Goal: Find specific page/section: Find specific page/section

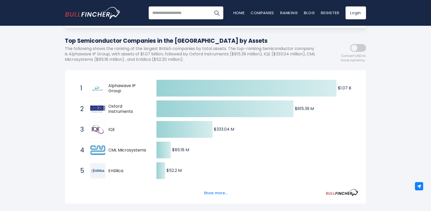
drag, startPoint x: 119, startPoint y: 91, endPoint x: 112, endPoint y: 89, distance: 7.4
click at [112, 89] on span "Alphawave IP Group" at bounding box center [128, 88] width 39 height 11
drag, startPoint x: 107, startPoint y: 84, endPoint x: 119, endPoint y: 88, distance: 12.5
click at [119, 88] on div "1 Alphawave IP Group AWE.L" at bounding box center [113, 88] width 70 height 16
drag, startPoint x: 109, startPoint y: 171, endPoint x: 118, endPoint y: 172, distance: 9.3
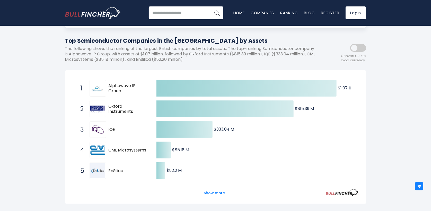
click at [118, 172] on span "EnSilica" at bounding box center [128, 170] width 39 height 5
drag, startPoint x: 119, startPoint y: 171, endPoint x: 51, endPoint y: 165, distance: 67.5
click at [51, 165] on div "[GEOGRAPHIC_DATA] Entire World 30,364 [GEOGRAPHIC_DATA] [GEOGRAPHIC_DATA] 3,960…" at bounding box center [215, 198] width 431 height 432
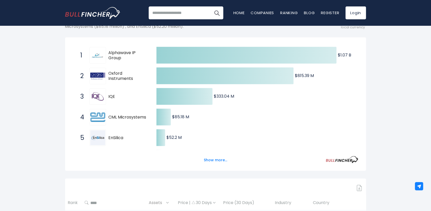
scroll to position [154, 0]
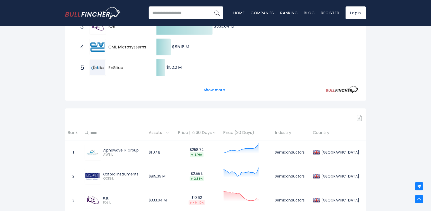
drag, startPoint x: 103, startPoint y: 149, endPoint x: 140, endPoint y: 150, distance: 36.6
click at [140, 150] on div "Alphawave IP Group" at bounding box center [123, 150] width 40 height 5
copy div "Alphawave IP Group"
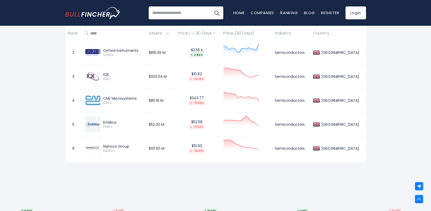
scroll to position [283, 0]
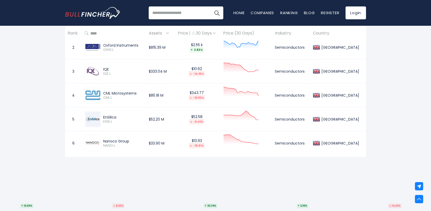
drag, startPoint x: 130, startPoint y: 141, endPoint x: 104, endPoint y: 140, distance: 25.5
click at [104, 140] on div "Nanoco Group" at bounding box center [123, 141] width 40 height 5
copy div "Nanoco Group"
